Goal: Task Accomplishment & Management: Manage account settings

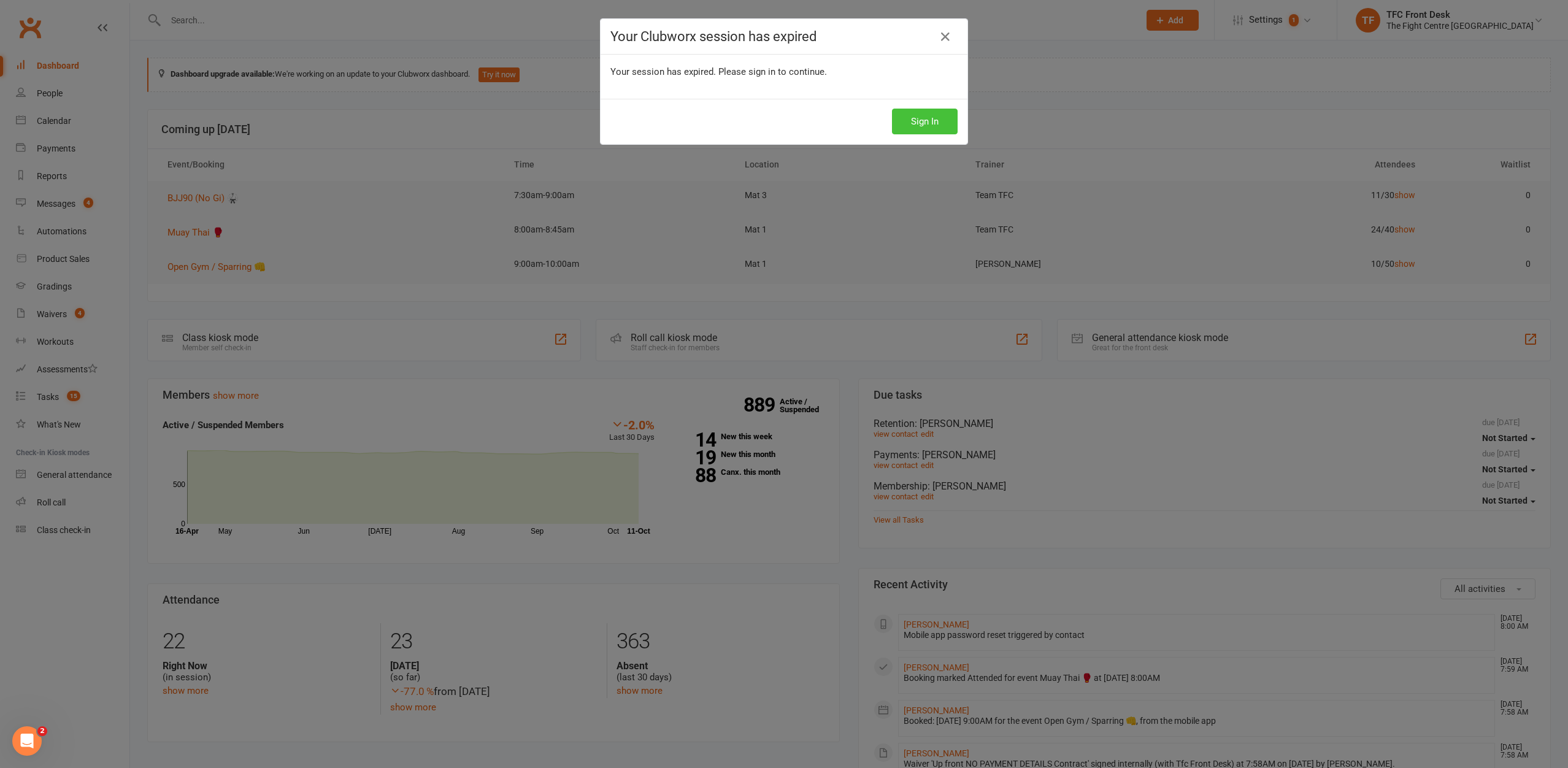
click at [950, 123] on button "Sign In" at bounding box center [924, 122] width 66 height 26
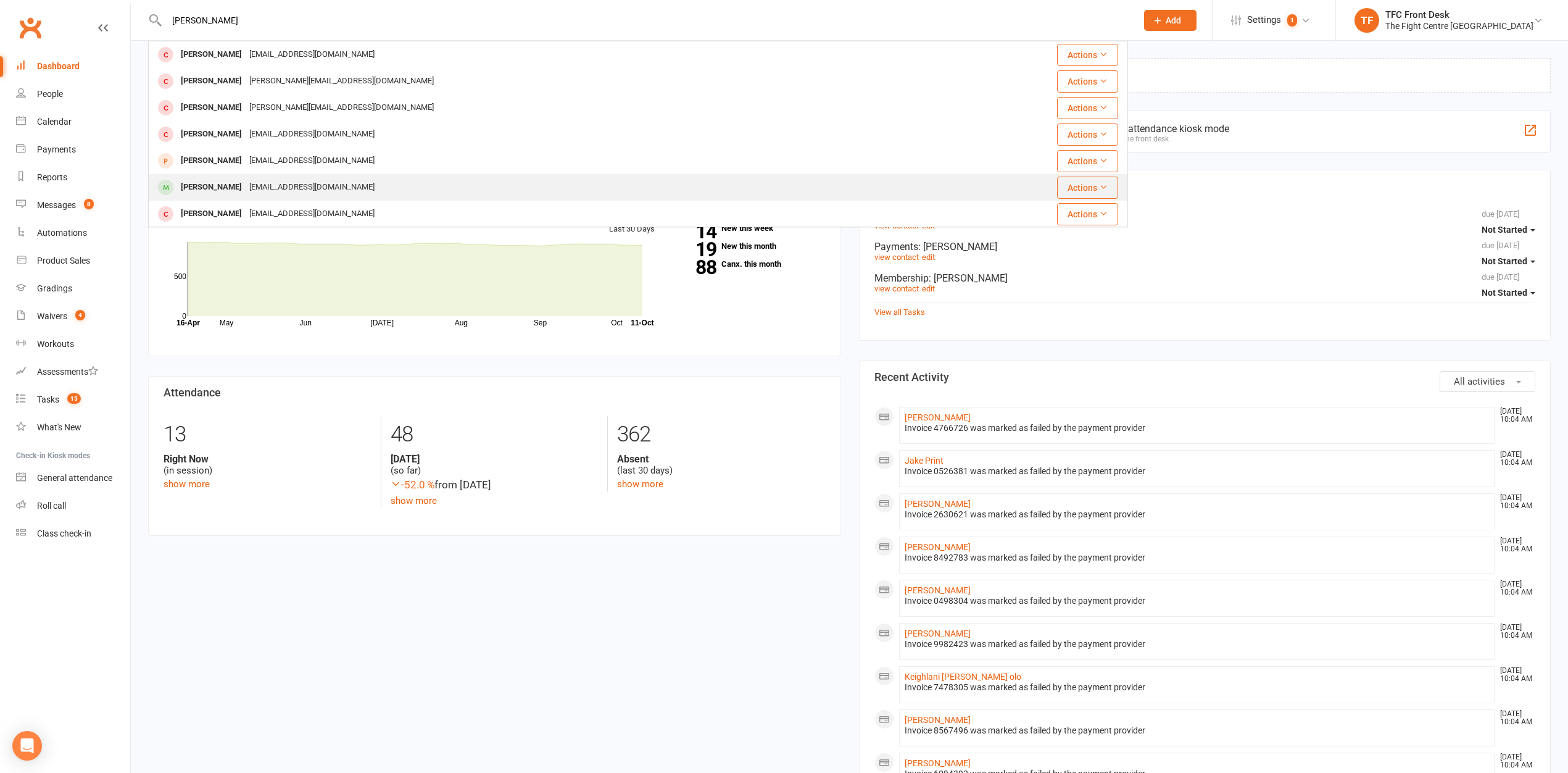
type input "[PERSON_NAME]"
click at [302, 178] on div "[EMAIL_ADDRESS][DOMAIN_NAME]" at bounding box center [312, 187] width 132 height 18
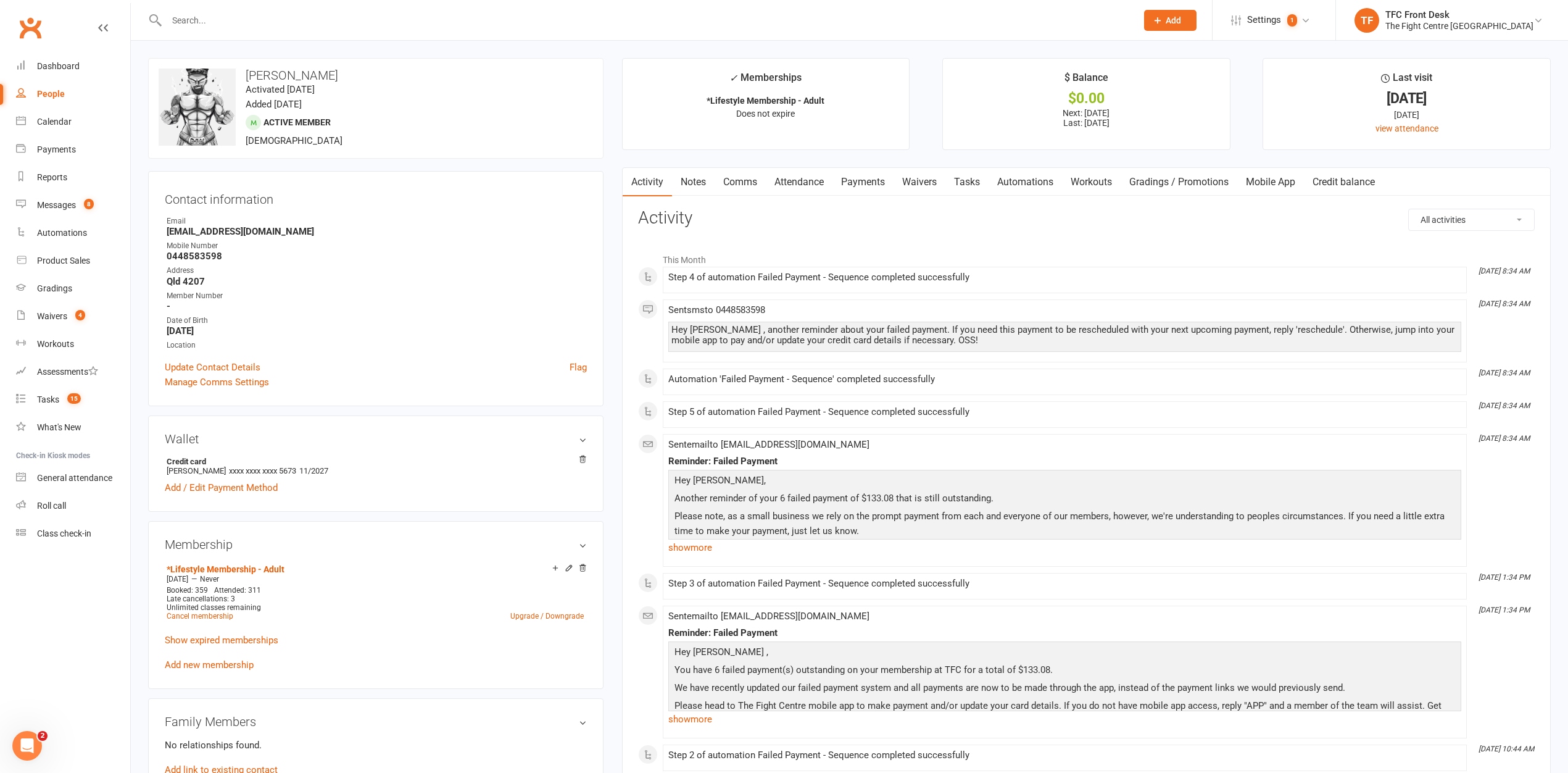
click at [862, 182] on link "Payments" at bounding box center [863, 182] width 61 height 29
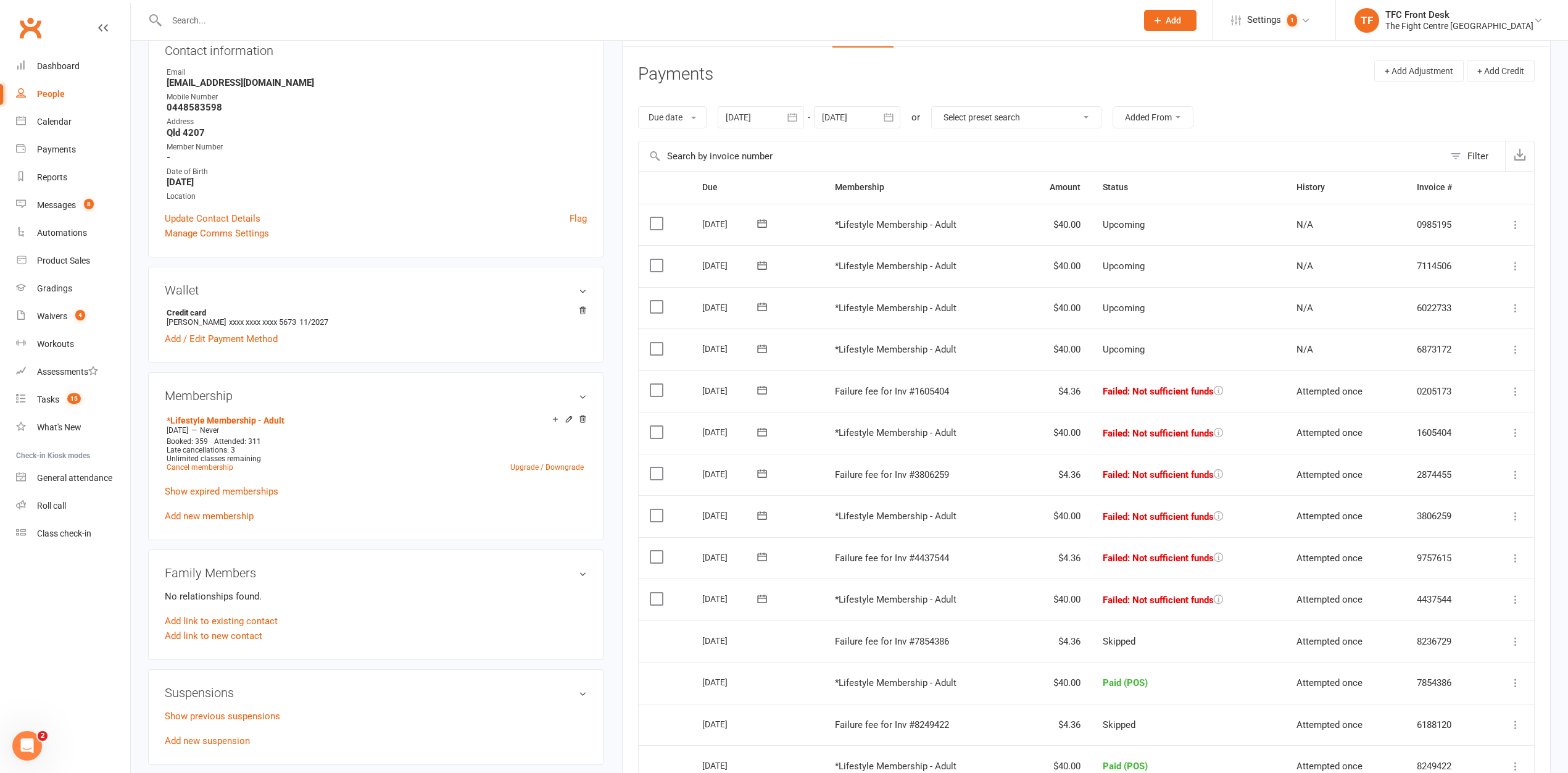
scroll to position [151, 0]
click at [1515, 598] on icon at bounding box center [1516, 597] width 12 height 12
click at [1448, 718] on link "Retry now" at bounding box center [1462, 720] width 122 height 25
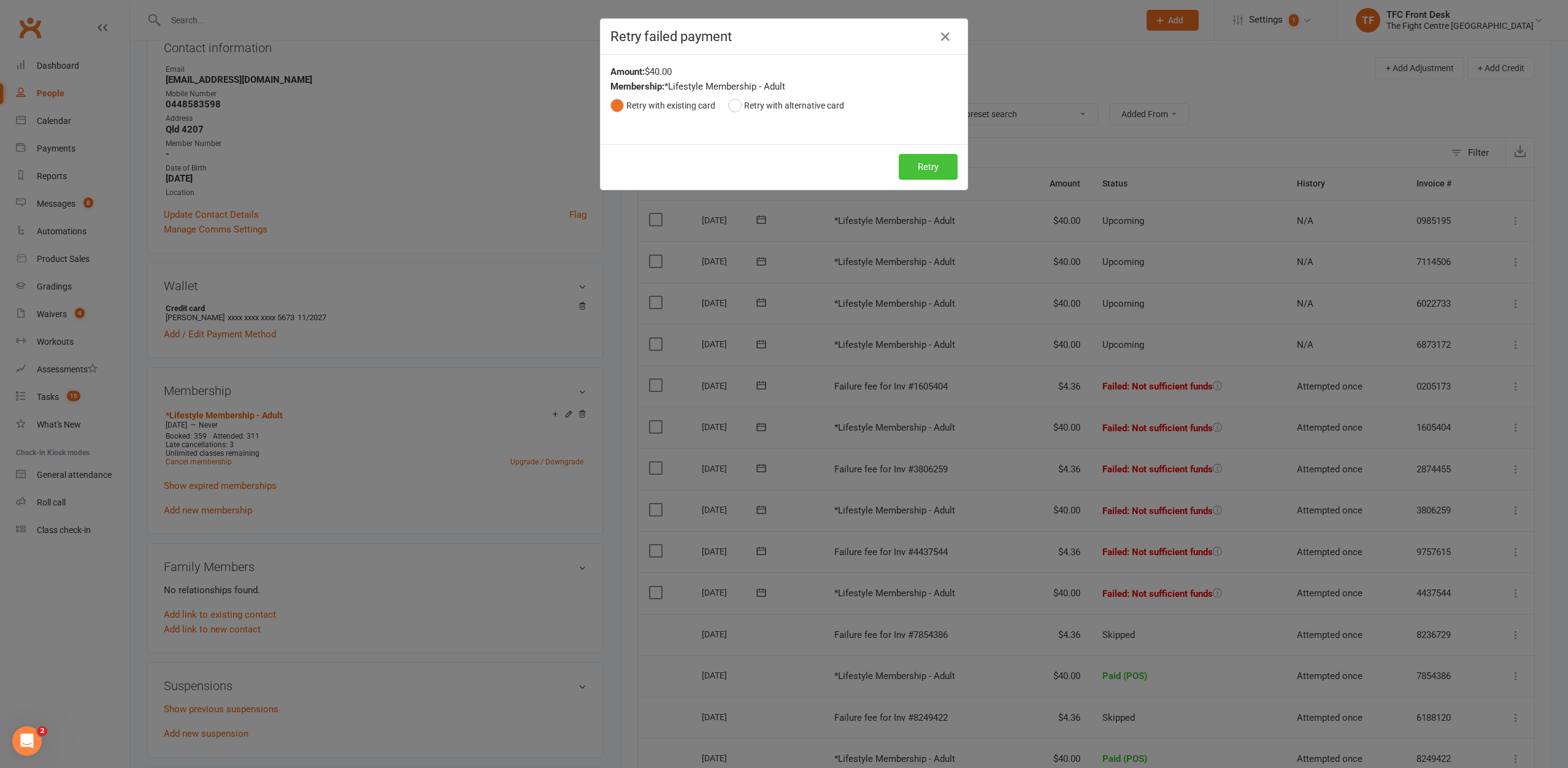
click at [922, 167] on button "Retry" at bounding box center [928, 167] width 59 height 26
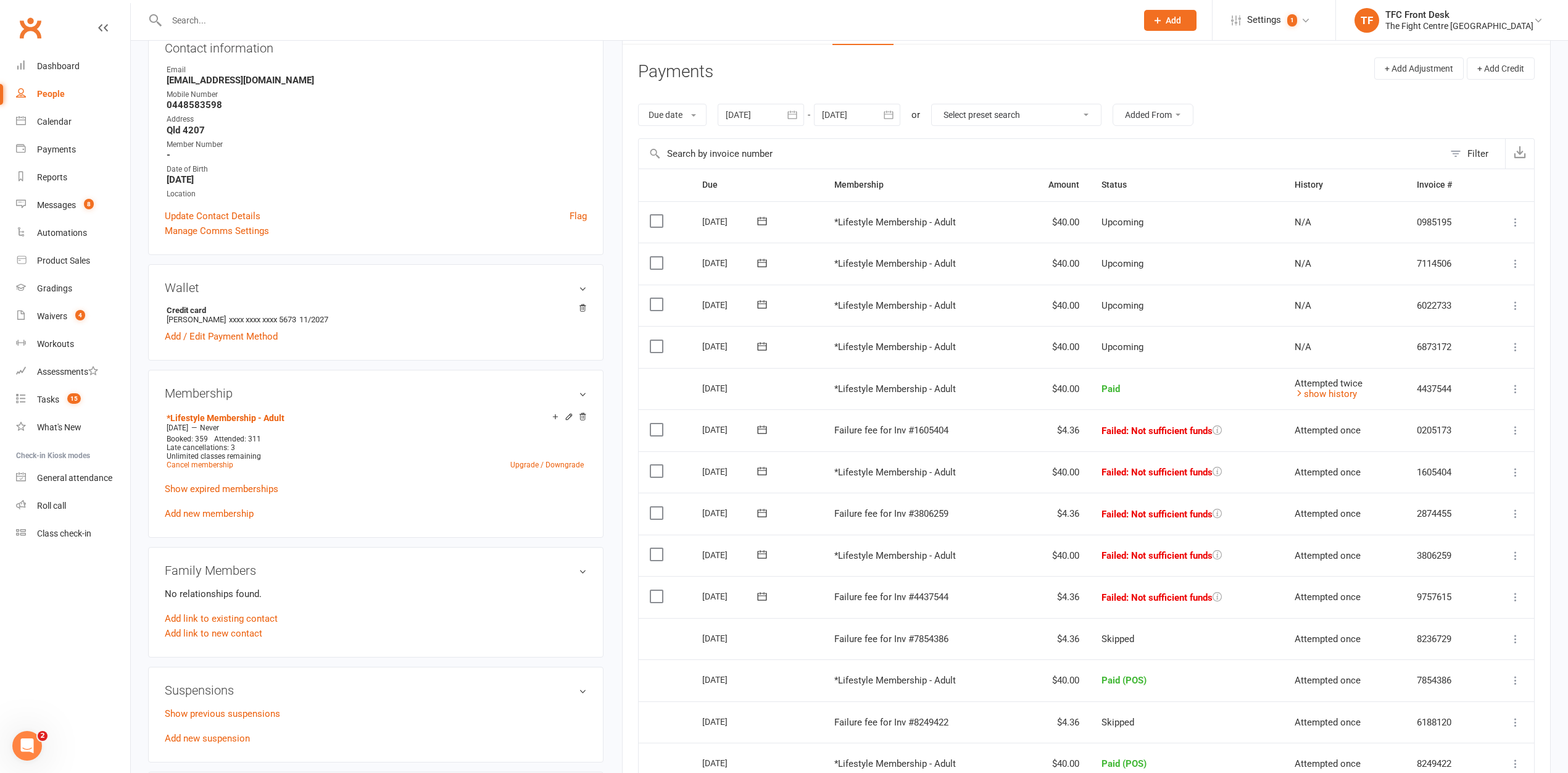
click at [1516, 560] on icon at bounding box center [1516, 556] width 12 height 12
click at [1454, 686] on link "Retry now" at bounding box center [1462, 678] width 122 height 25
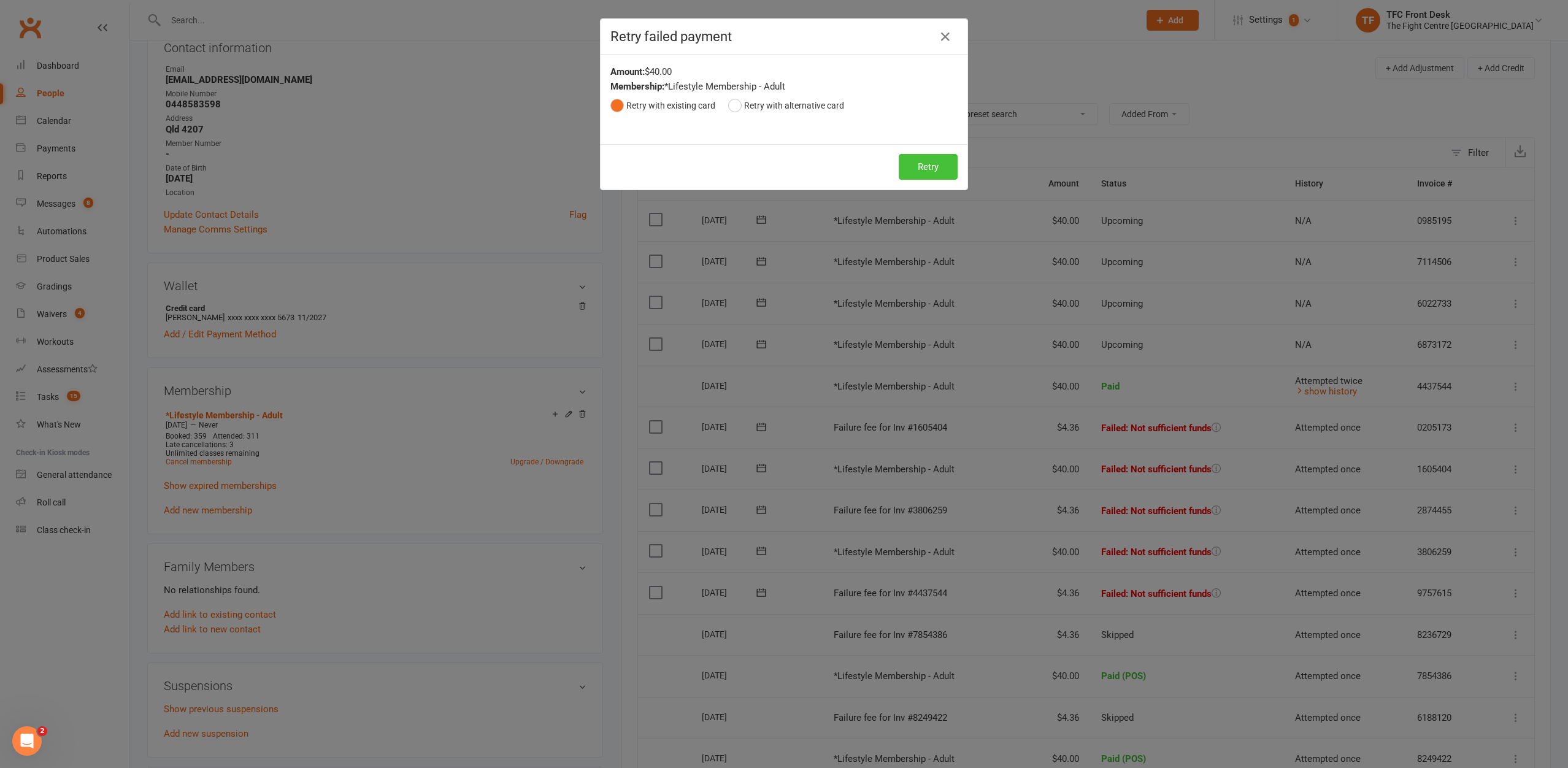
click at [900, 165] on button "Retry" at bounding box center [928, 167] width 59 height 26
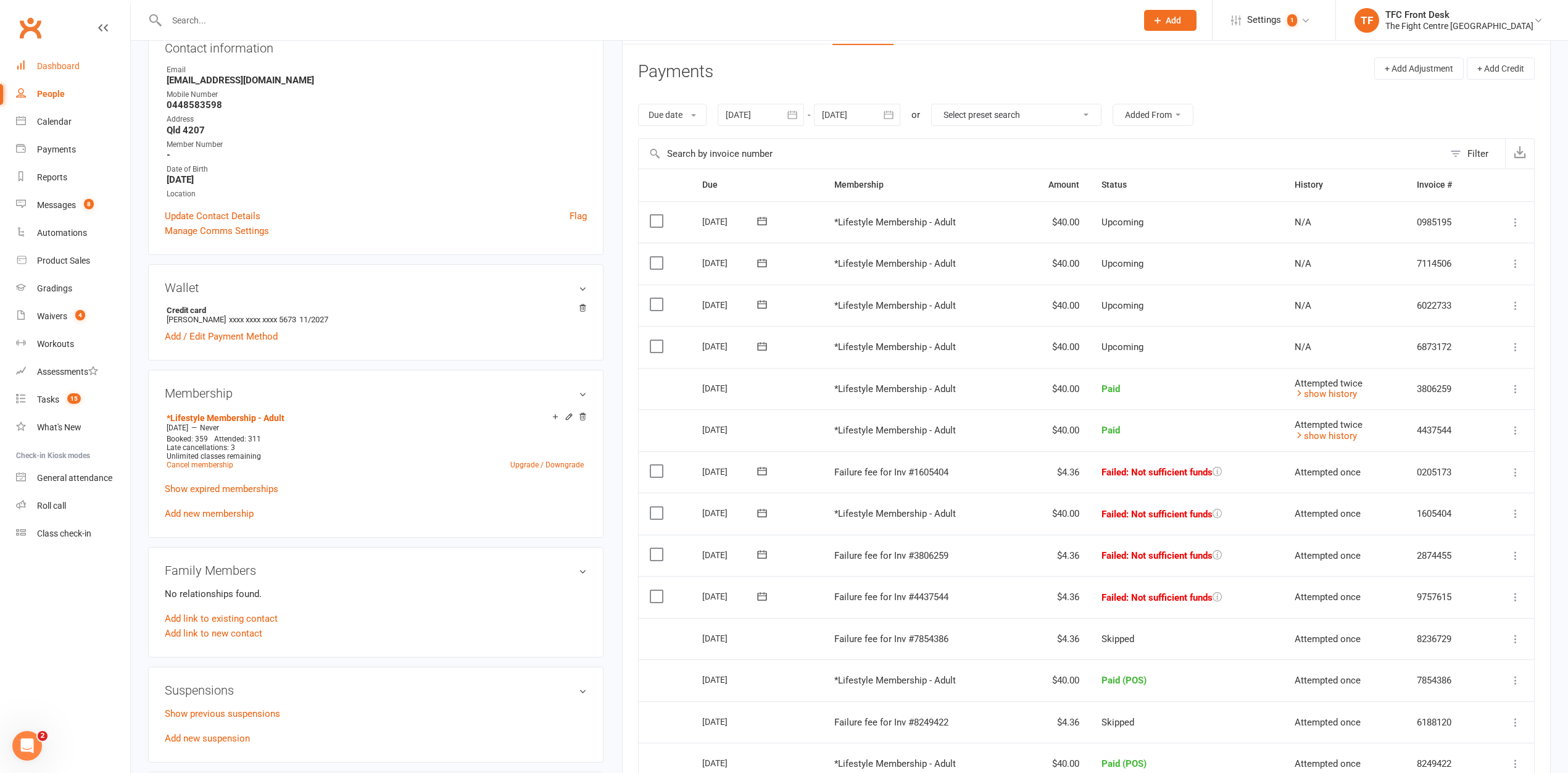
click at [69, 64] on div "Dashboard" at bounding box center [58, 66] width 42 height 10
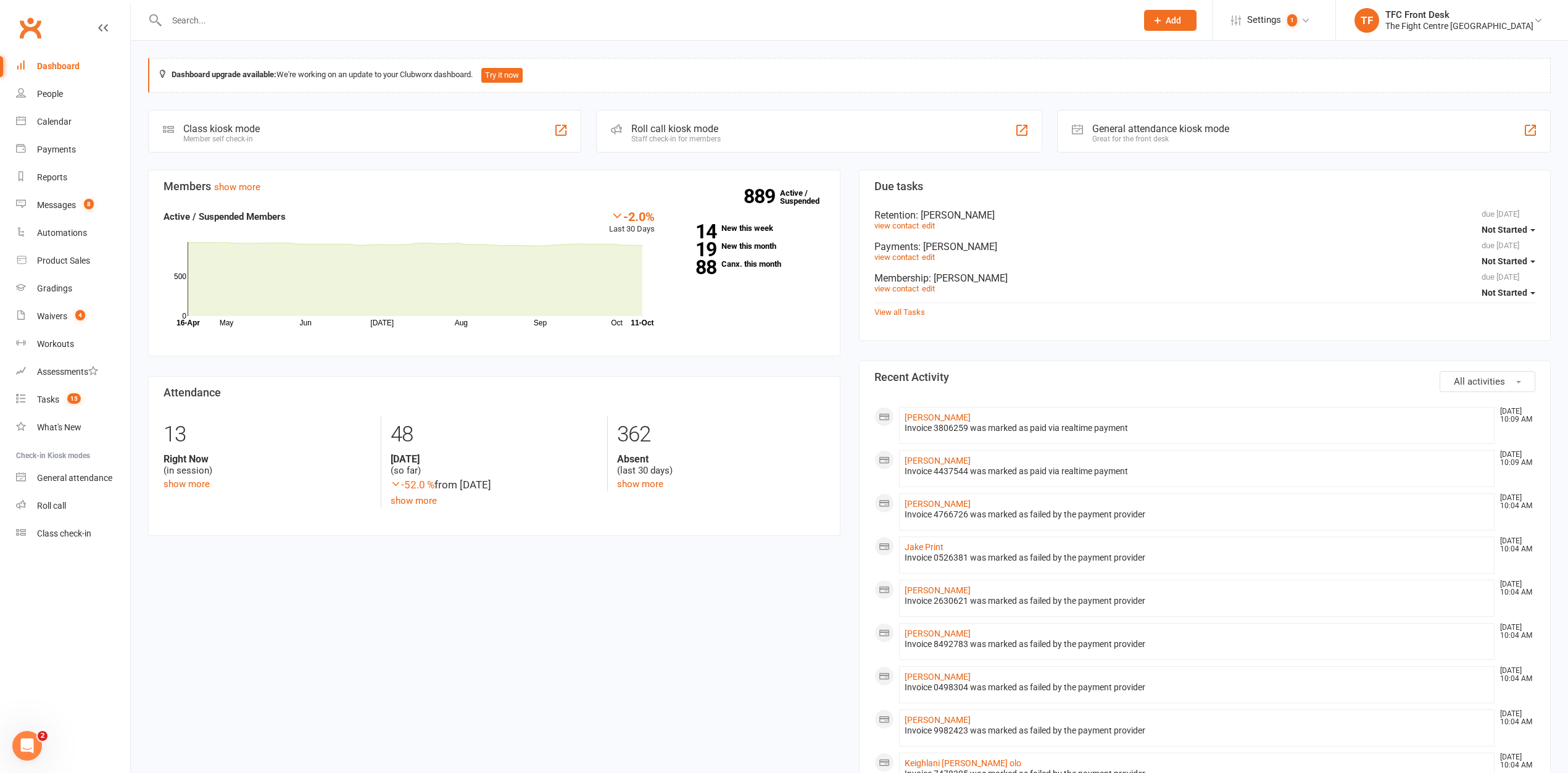
click at [144, 51] on div "Dashboard upgrade available: We're working on an update to your Clubworx dashbo…" at bounding box center [849, 677] width 1437 height 1273
click at [656, 49] on div "Dashboard upgrade available: We're working on an update to your Clubworx dashbo…" at bounding box center [849, 677] width 1437 height 1273
